Goal: Information Seeking & Learning: Find contact information

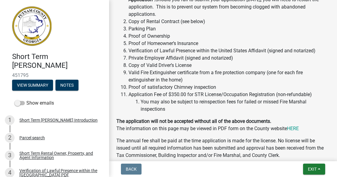
scroll to position [334, 0]
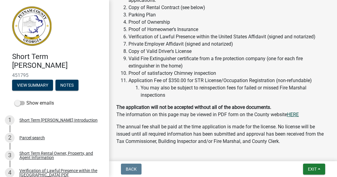
click at [293, 116] on link "HERE" at bounding box center [293, 114] width 12 height 6
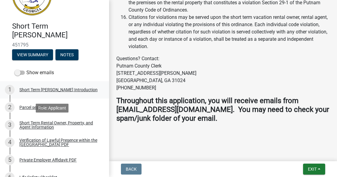
scroll to position [61, 0]
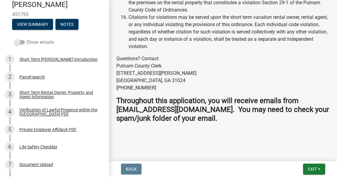
click at [22, 41] on span at bounding box center [20, 42] width 10 height 4
click at [26, 39] on input "Show emails" at bounding box center [26, 39] width 0 height 0
click at [17, 42] on span at bounding box center [20, 42] width 10 height 4
click at [26, 39] on input "Show emails" at bounding box center [26, 39] width 0 height 0
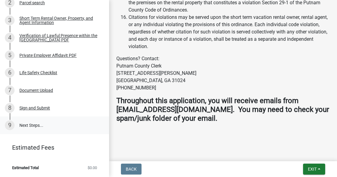
scroll to position [104, 0]
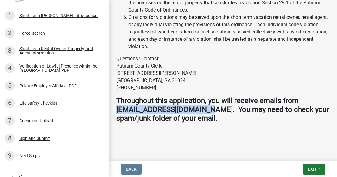
drag, startPoint x: 118, startPoint y: 109, endPoint x: 204, endPoint y: 111, distance: 86.2
click at [204, 111] on strong "Throughout this application, you will receive emails from [EMAIL_ADDRESS][DOMAI…" at bounding box center [222, 109] width 213 height 26
drag, startPoint x: 204, startPoint y: 111, endPoint x: 198, endPoint y: 110, distance: 6.1
copy strong "[EMAIL_ADDRESS][DOMAIN_NAME]"
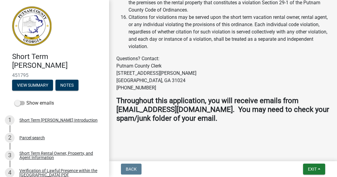
scroll to position [1352, 0]
